Goal: Task Accomplishment & Management: Use online tool/utility

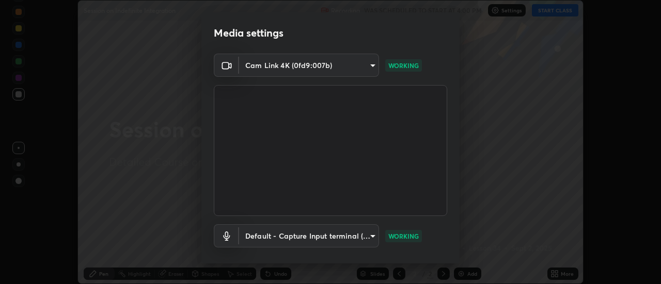
scroll to position [54, 0]
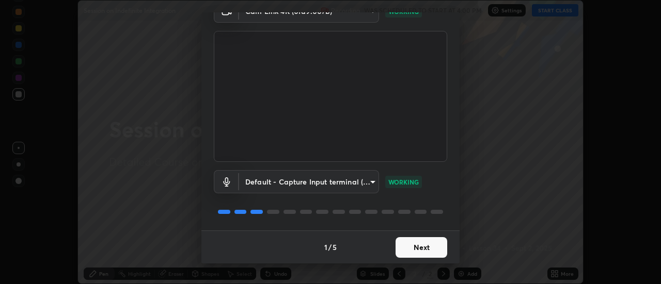
click at [426, 248] on button "Next" at bounding box center [421, 247] width 52 height 21
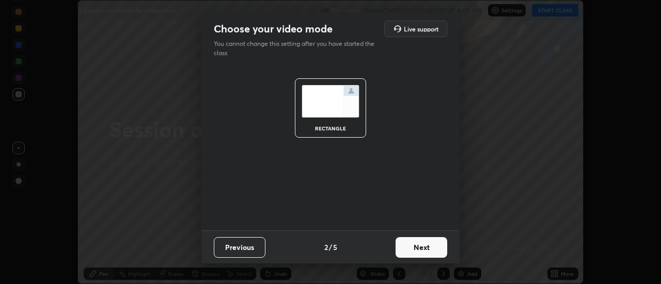
click at [424, 247] on button "Next" at bounding box center [421, 247] width 52 height 21
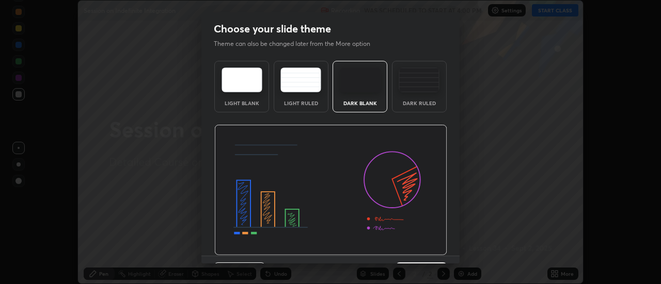
scroll to position [25, 0]
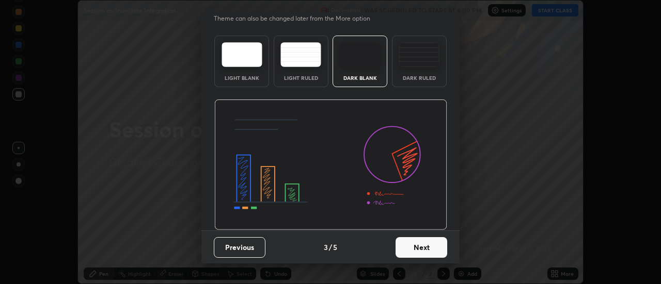
click at [424, 257] on button "Next" at bounding box center [421, 247] width 52 height 21
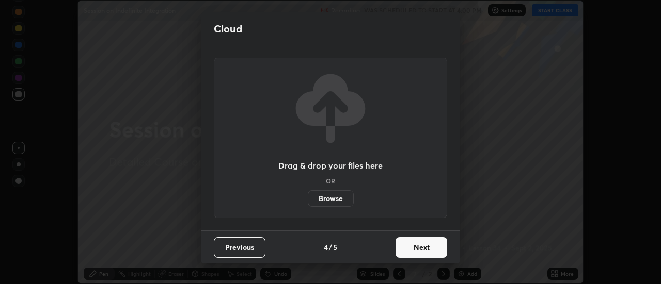
click at [424, 246] on button "Next" at bounding box center [421, 247] width 52 height 21
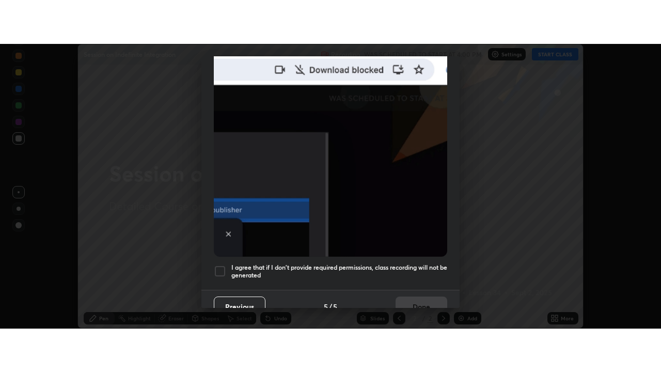
scroll to position [265, 0]
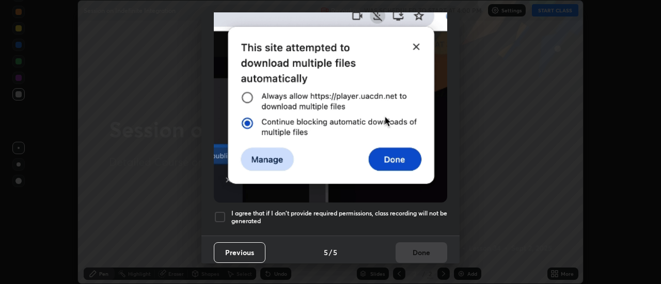
click at [219, 211] on div at bounding box center [220, 217] width 12 height 12
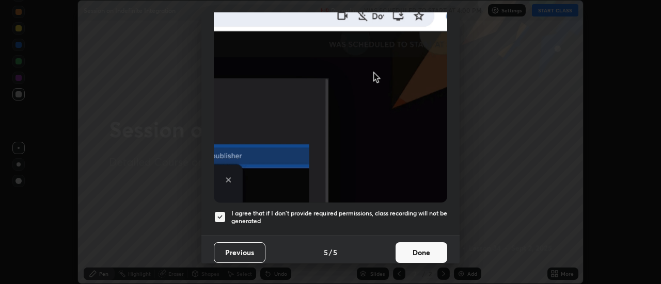
click at [416, 249] on button "Done" at bounding box center [421, 253] width 52 height 21
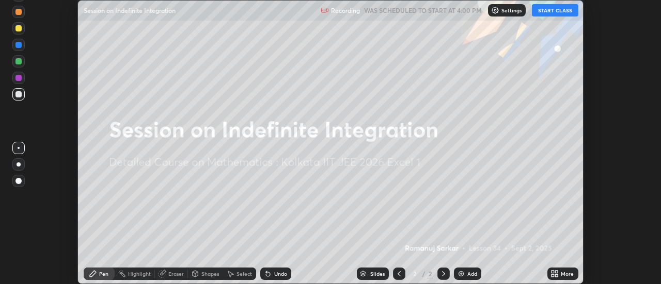
click at [560, 274] on div "More" at bounding box center [562, 274] width 31 height 12
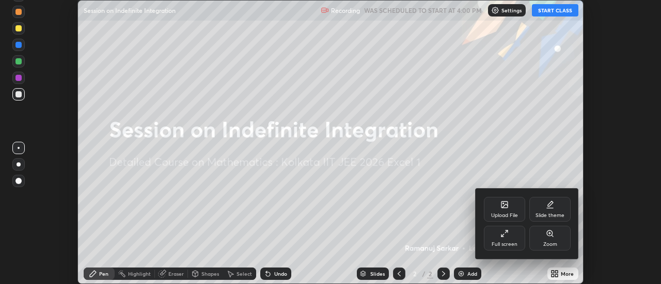
click at [508, 234] on icon at bounding box center [504, 234] width 8 height 8
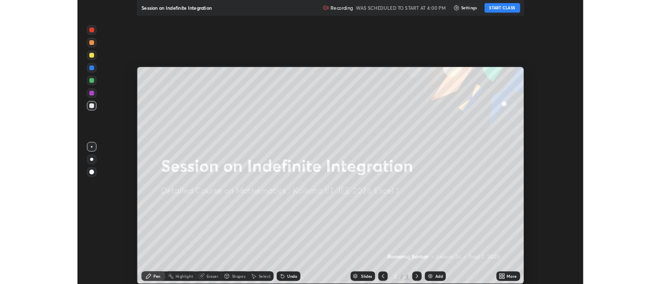
scroll to position [372, 661]
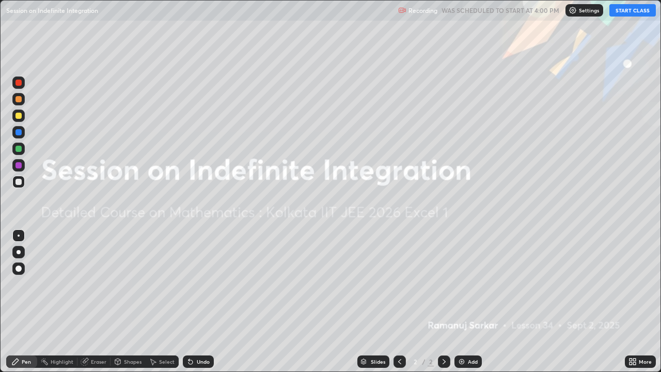
click at [625, 12] on button "START CLASS" at bounding box center [632, 10] width 46 height 12
click at [442, 284] on icon at bounding box center [443, 361] width 3 height 5
click at [443, 284] on icon at bounding box center [444, 361] width 8 height 8
click at [477, 284] on div "Add" at bounding box center [467, 361] width 27 height 12
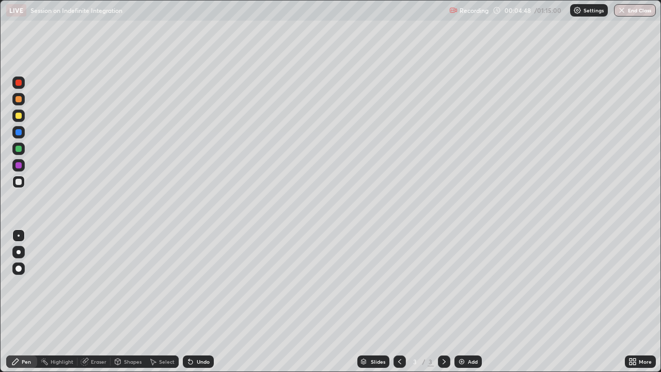
click at [195, 284] on div "Undo" at bounding box center [198, 361] width 31 height 12
click at [196, 284] on div "Undo" at bounding box center [198, 361] width 31 height 12
click at [197, 284] on div "Undo" at bounding box center [198, 361] width 31 height 12
click at [194, 284] on div "Undo" at bounding box center [198, 361] width 31 height 12
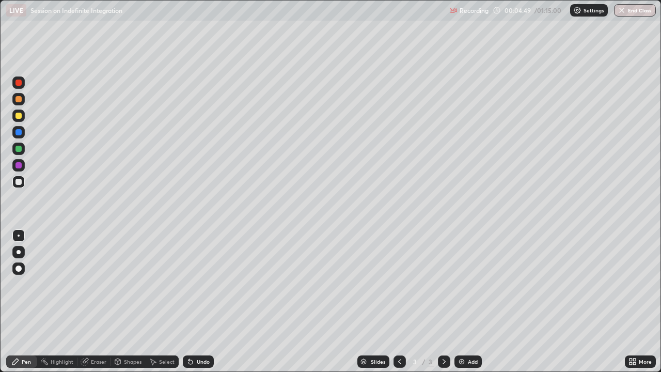
click at [194, 284] on div "Undo" at bounding box center [198, 361] width 31 height 12
click at [189, 284] on icon at bounding box center [190, 362] width 4 height 4
click at [193, 284] on div "Undo" at bounding box center [198, 361] width 31 height 12
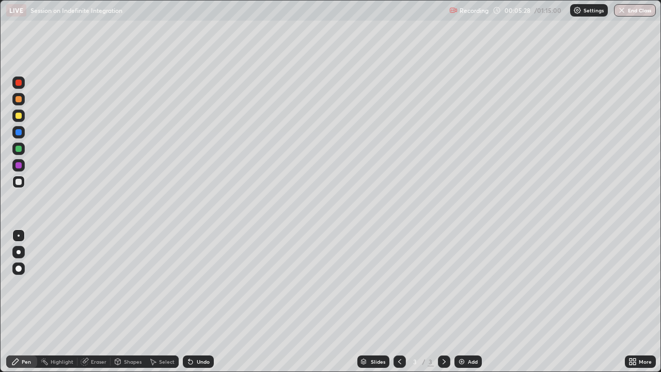
click at [192, 284] on icon at bounding box center [190, 361] width 8 height 8
click at [189, 284] on icon at bounding box center [190, 362] width 4 height 4
click at [188, 284] on icon at bounding box center [190, 362] width 4 height 4
click at [189, 284] on icon at bounding box center [190, 362] width 4 height 4
click at [188, 284] on icon at bounding box center [190, 362] width 4 height 4
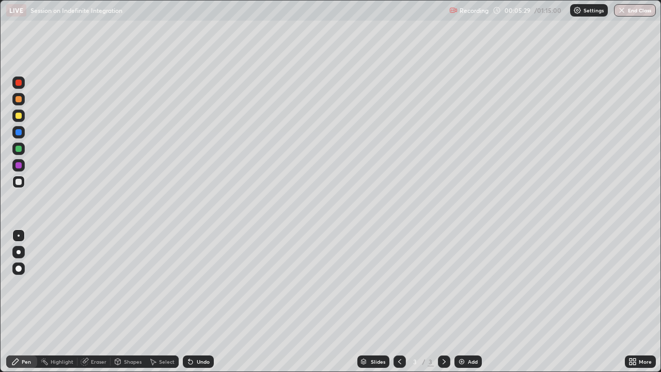
click at [189, 284] on icon at bounding box center [190, 362] width 4 height 4
click at [191, 284] on icon at bounding box center [190, 361] width 8 height 8
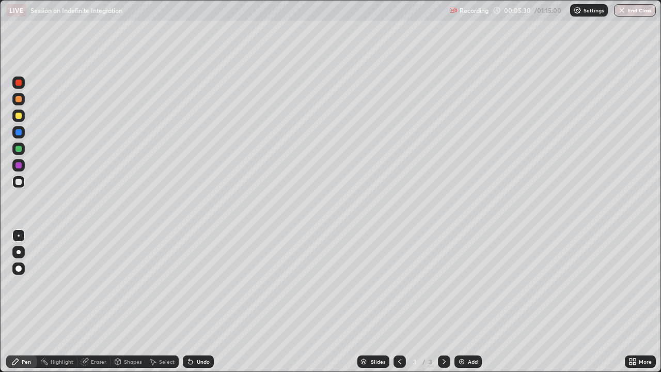
click at [186, 284] on div "Undo" at bounding box center [198, 361] width 31 height 12
click at [187, 284] on div "Undo" at bounding box center [198, 361] width 31 height 12
click at [189, 284] on div "Undo" at bounding box center [198, 361] width 31 height 12
click at [188, 284] on icon at bounding box center [190, 361] width 8 height 8
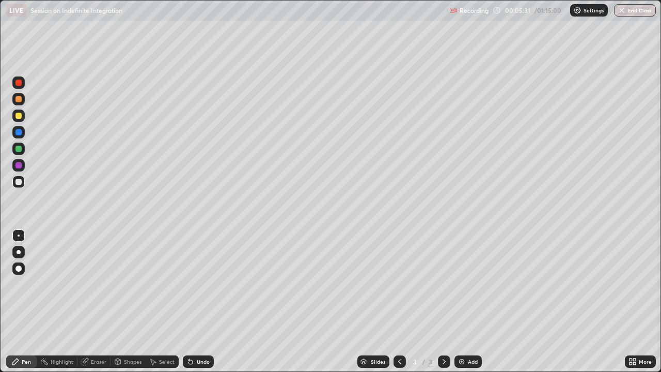
click at [188, 284] on div "Undo" at bounding box center [198, 361] width 31 height 12
click at [189, 284] on icon at bounding box center [190, 362] width 4 height 4
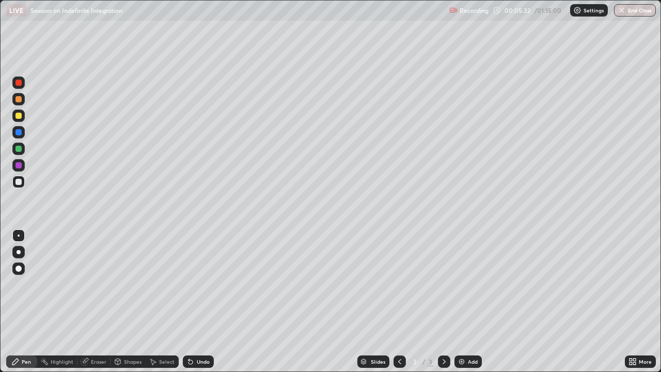
click at [189, 284] on icon at bounding box center [190, 362] width 4 height 4
click at [189, 284] on div "Undo" at bounding box center [198, 361] width 31 height 12
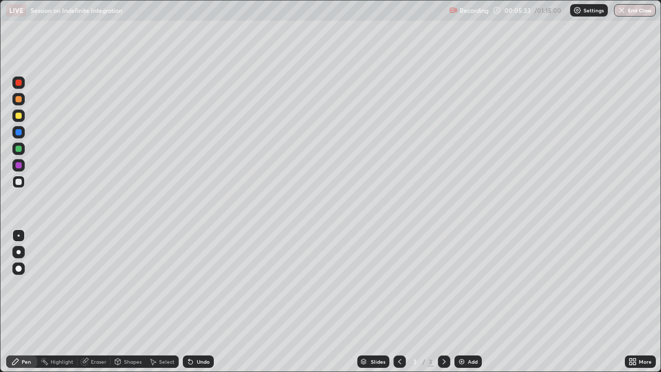
click at [189, 284] on div "Undo" at bounding box center [198, 361] width 31 height 12
click at [188, 284] on div "Undo" at bounding box center [198, 361] width 31 height 12
click at [187, 284] on div "Undo" at bounding box center [198, 361] width 31 height 12
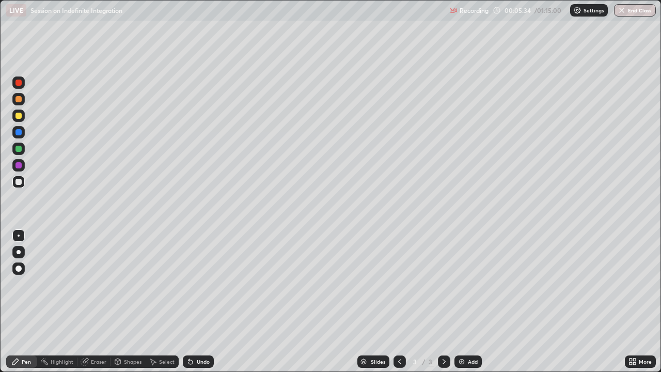
click at [187, 284] on div "Undo" at bounding box center [198, 361] width 31 height 12
click at [186, 284] on icon at bounding box center [190, 361] width 8 height 8
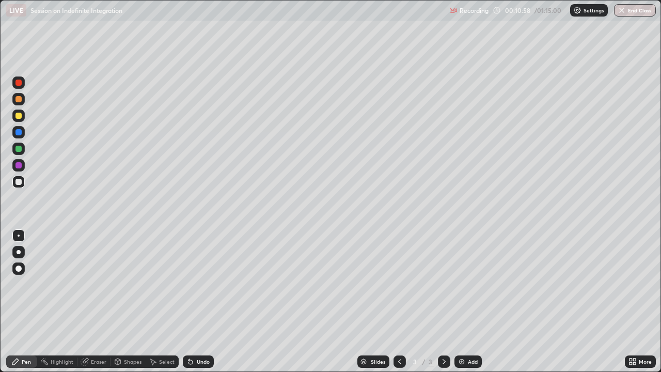
click at [95, 284] on div "Eraser" at bounding box center [98, 361] width 15 height 5
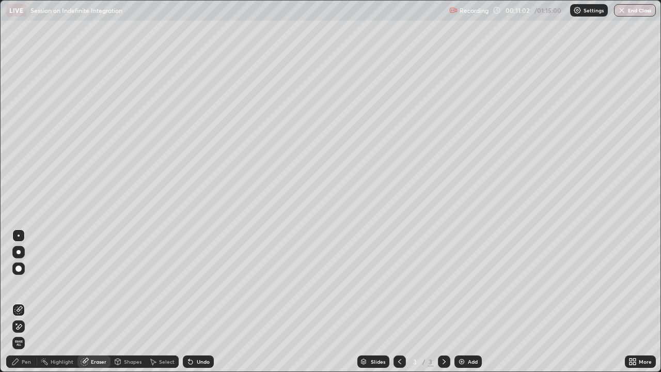
click at [29, 284] on div "Pen" at bounding box center [26, 361] width 9 height 5
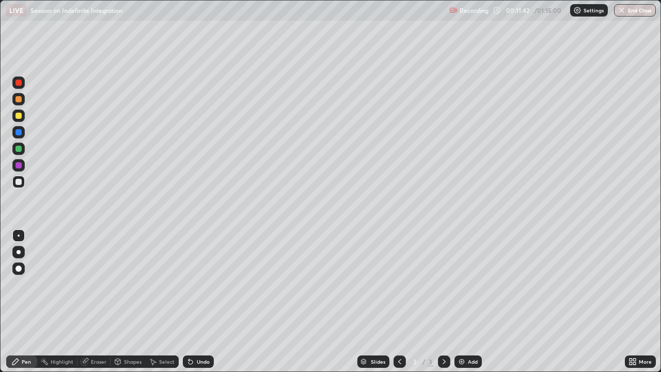
click at [18, 148] on div at bounding box center [18, 149] width 6 height 6
click at [19, 252] on div at bounding box center [19, 252] width 4 height 4
click at [164, 284] on div "Select" at bounding box center [166, 361] width 15 height 5
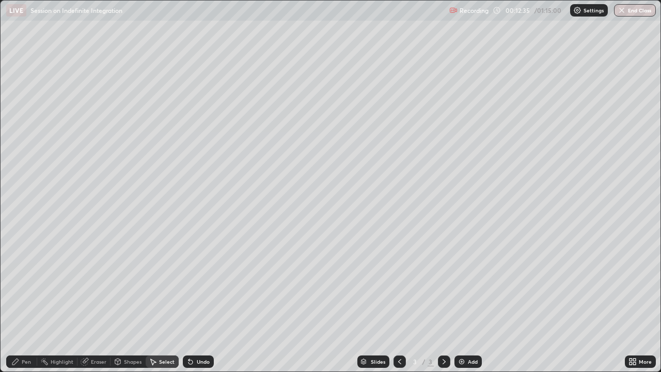
click at [405, 263] on div "0 ° Undo Copy Duplicate Duplicate to new slide Delete" at bounding box center [331, 186] width 660 height 371
click at [21, 284] on div "Pen" at bounding box center [21, 361] width 31 height 12
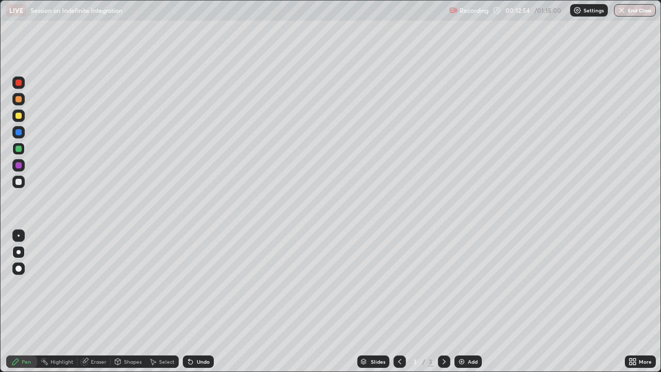
click at [98, 284] on div "Eraser" at bounding box center [98, 361] width 15 height 5
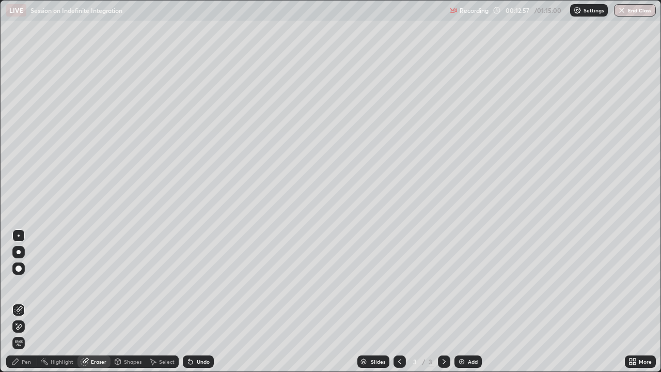
click at [19, 284] on div "Pen" at bounding box center [21, 361] width 31 height 12
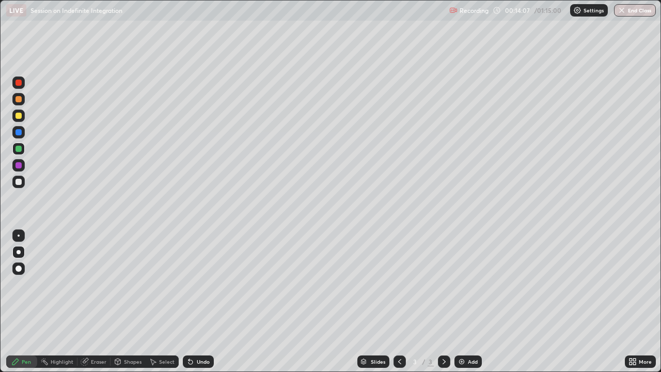
click at [21, 117] on div at bounding box center [18, 116] width 6 height 6
click at [21, 165] on div at bounding box center [18, 165] width 6 height 6
click at [468, 284] on div "Add" at bounding box center [467, 361] width 27 height 12
click at [19, 115] on div at bounding box center [18, 116] width 6 height 6
click at [195, 284] on div "Undo" at bounding box center [198, 361] width 31 height 12
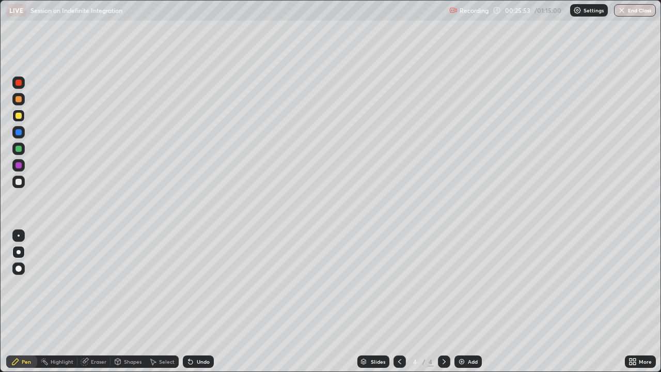
click at [197, 284] on div "Undo" at bounding box center [203, 361] width 13 height 5
click at [198, 284] on div "Undo" at bounding box center [203, 361] width 13 height 5
click at [18, 182] on div at bounding box center [18, 182] width 6 height 6
click at [99, 284] on div "Eraser" at bounding box center [98, 361] width 15 height 5
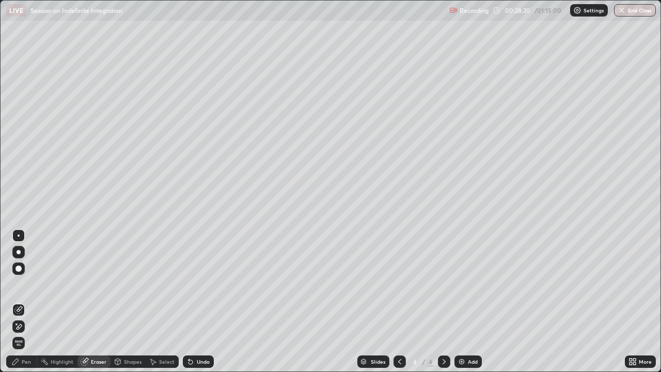
click at [17, 284] on icon at bounding box center [15, 361] width 8 height 8
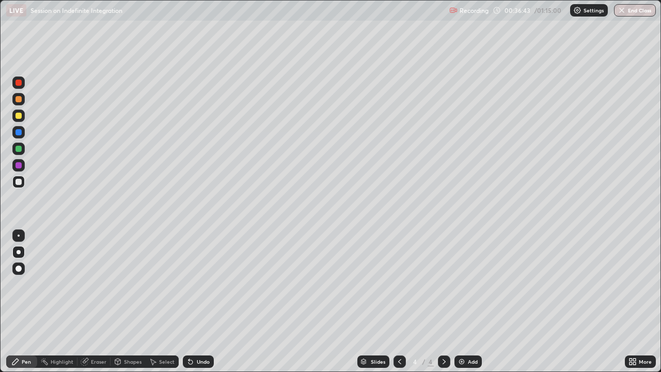
click at [463, 284] on img at bounding box center [461, 361] width 8 height 8
click at [13, 87] on div at bounding box center [18, 82] width 12 height 12
click at [20, 180] on div at bounding box center [18, 182] width 6 height 6
click at [19, 149] on div at bounding box center [18, 149] width 6 height 6
click at [468, 284] on div "Add" at bounding box center [473, 361] width 10 height 5
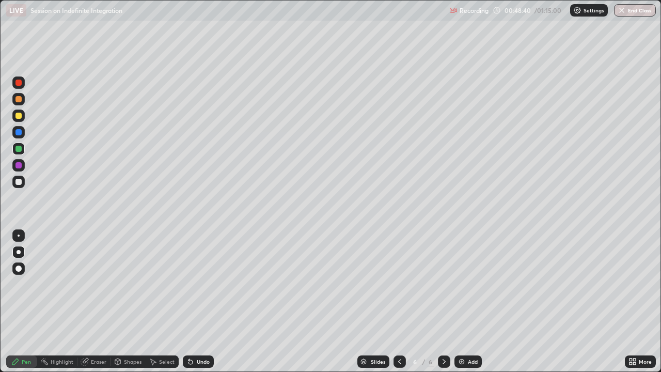
click at [20, 99] on div at bounding box center [18, 99] width 6 height 6
click at [202, 284] on div "Undo" at bounding box center [203, 361] width 13 height 5
click at [163, 284] on div "Select" at bounding box center [166, 361] width 15 height 5
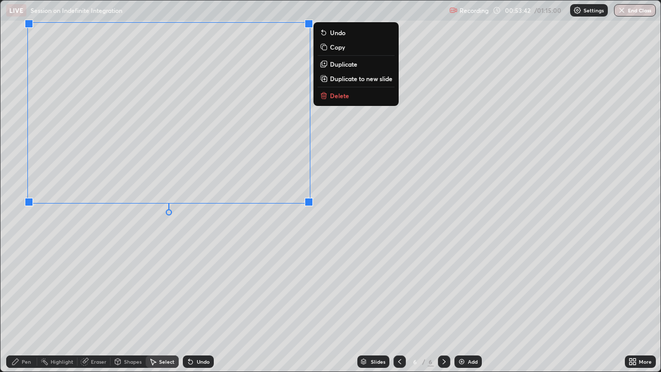
click at [293, 250] on div "0 ° Undo Copy Duplicate Duplicate to new slide Delete" at bounding box center [331, 186] width 660 height 371
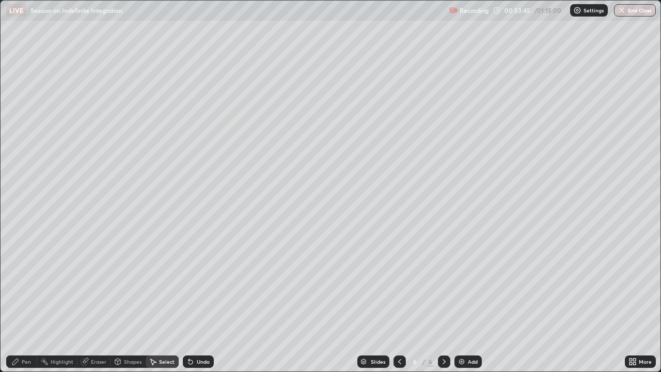
click at [17, 284] on icon at bounding box center [15, 361] width 8 height 8
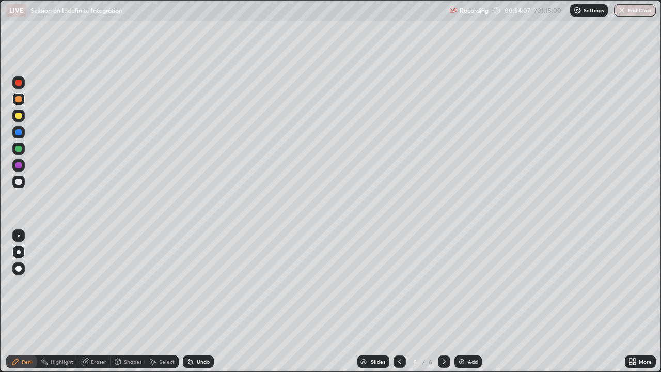
click at [17, 148] on div at bounding box center [18, 149] width 6 height 6
click at [471, 284] on div "Add" at bounding box center [473, 361] width 10 height 5
click at [21, 116] on div at bounding box center [18, 116] width 6 height 6
click at [205, 284] on div "Undo" at bounding box center [203, 361] width 13 height 5
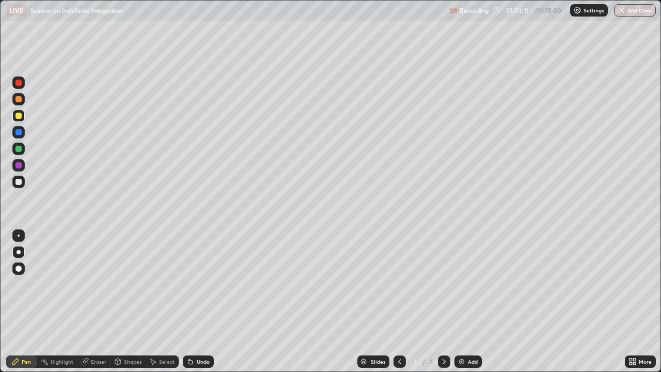
click at [204, 284] on div "Undo" at bounding box center [203, 361] width 13 height 5
click at [209, 284] on div "Undo" at bounding box center [198, 361] width 31 height 12
click at [205, 284] on div "Undo" at bounding box center [203, 361] width 13 height 5
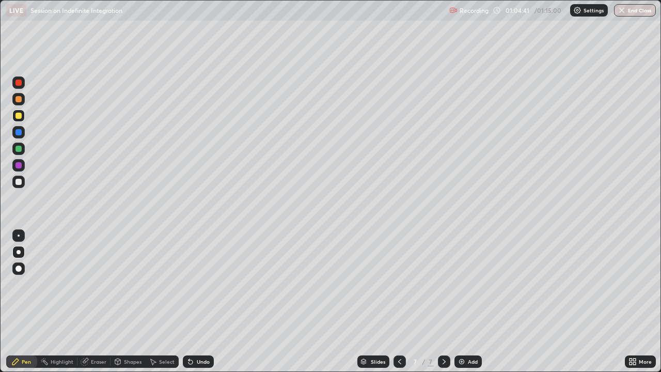
click at [202, 284] on div "Undo" at bounding box center [198, 361] width 31 height 12
click at [18, 148] on div at bounding box center [18, 149] width 6 height 6
click at [625, 12] on img "button" at bounding box center [622, 10] width 8 height 8
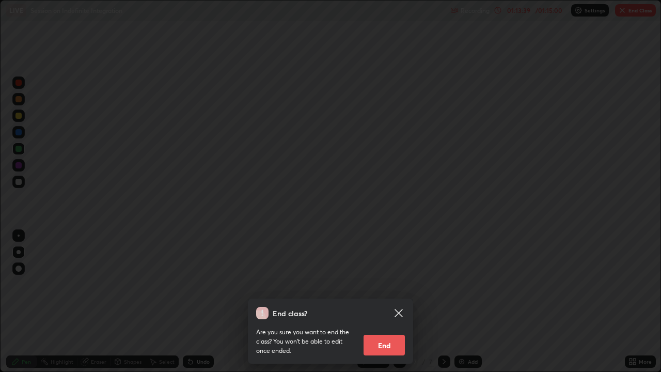
click at [400, 284] on button "End" at bounding box center [383, 345] width 41 height 21
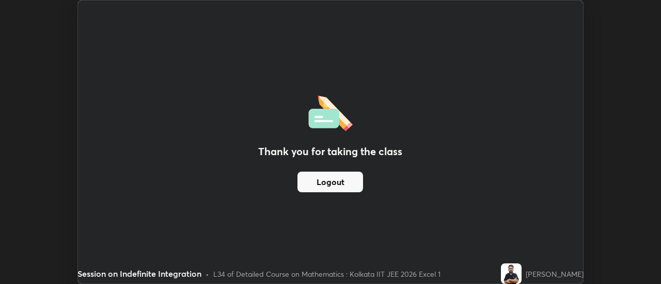
scroll to position [51345, 50969]
